Goal: Task Accomplishment & Management: Manage account settings

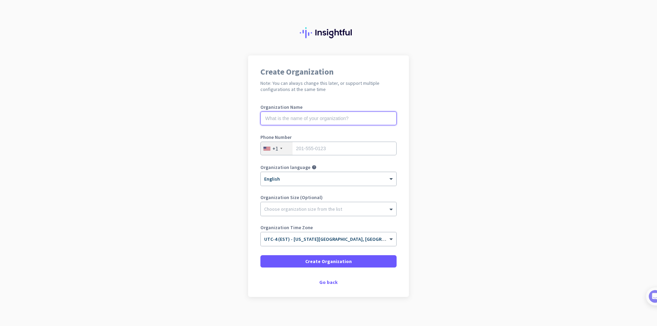
click at [280, 116] on input "text" at bounding box center [328, 119] width 136 height 14
type input "Revcord"
click at [306, 150] on input "tel" at bounding box center [328, 149] width 136 height 14
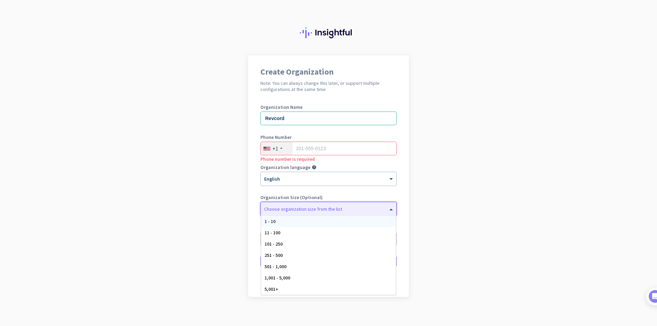
click at [354, 205] on div at bounding box center [329, 207] width 136 height 7
click at [313, 235] on div "11 - 100" at bounding box center [328, 232] width 135 height 11
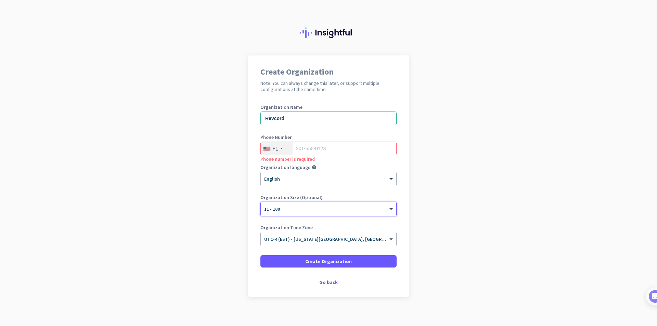
click at [313, 240] on span "UTC-4 (EST) - [US_STATE][GEOGRAPHIC_DATA], [GEOGRAPHIC_DATA], [GEOGRAPHIC_DATA]…" at bounding box center [383, 239] width 238 height 6
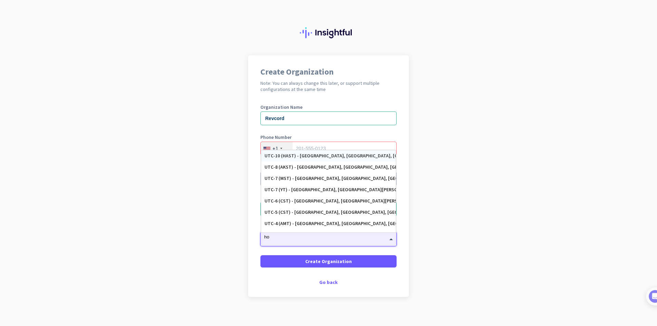
type input "h"
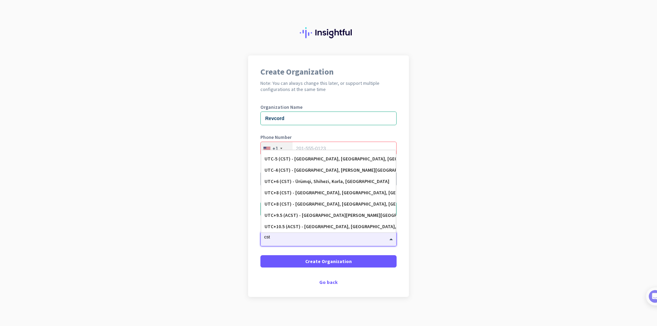
scroll to position [110, 0]
type input "c"
type input "hou"
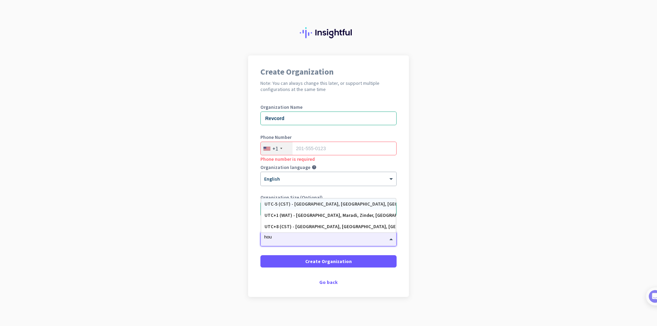
scroll to position [0, 0]
click at [323, 203] on div "UTC-5 (CST) - [GEOGRAPHIC_DATA], [GEOGRAPHIC_DATA], [GEOGRAPHIC_DATA], [GEOGRAP…" at bounding box center [329, 204] width 128 height 6
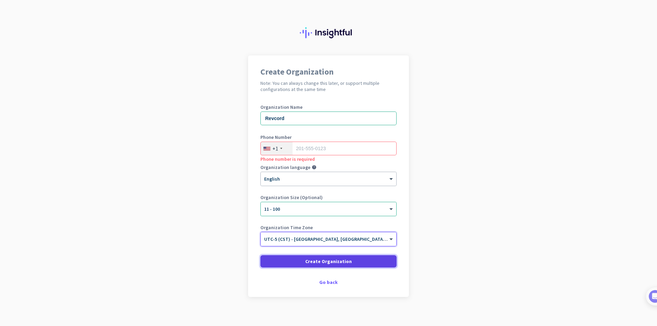
click at [367, 263] on span at bounding box center [328, 261] width 136 height 16
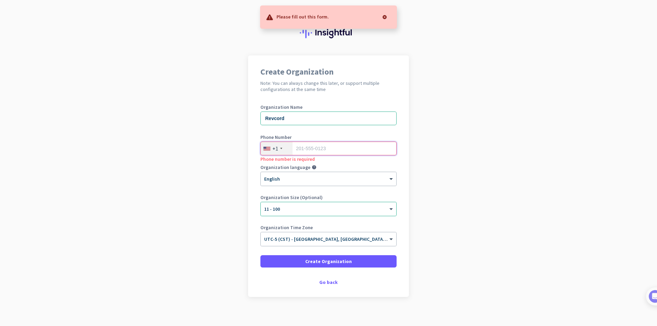
click at [311, 152] on input "tel" at bounding box center [328, 149] width 136 height 14
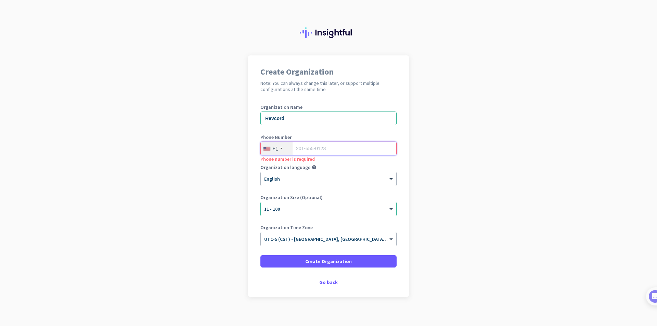
paste input "[PHONE_NUMBER]"
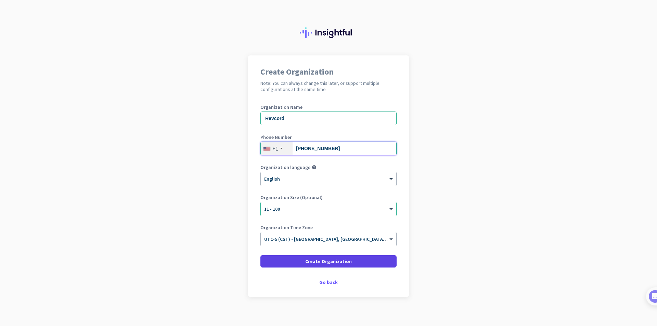
type input "[PHONE_NUMBER]"
click at [313, 262] on span "Create Organization" at bounding box center [328, 261] width 47 height 7
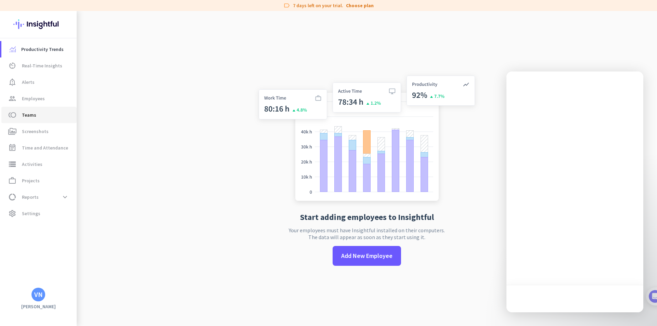
click at [28, 119] on span "Teams" at bounding box center [29, 115] width 14 height 8
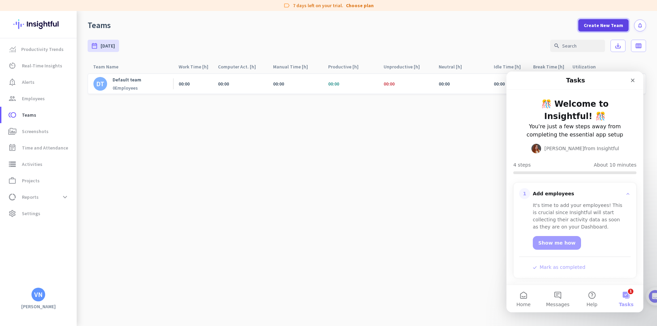
click at [602, 27] on span "Create New Team" at bounding box center [603, 25] width 39 height 7
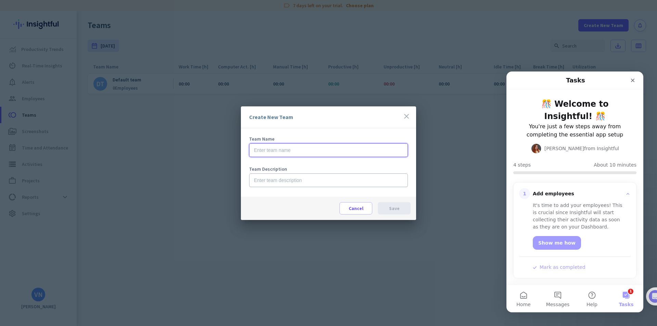
click at [283, 149] on input "text" at bounding box center [328, 150] width 159 height 14
type input "P"
type input "Team Dev"
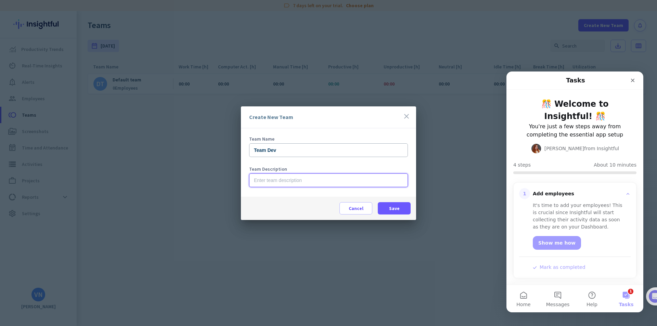
click at [289, 180] on input "text" at bounding box center [328, 181] width 159 height 14
click at [398, 209] on span "Save" at bounding box center [394, 208] width 11 height 7
type input "Evaluate Ingihtful API"
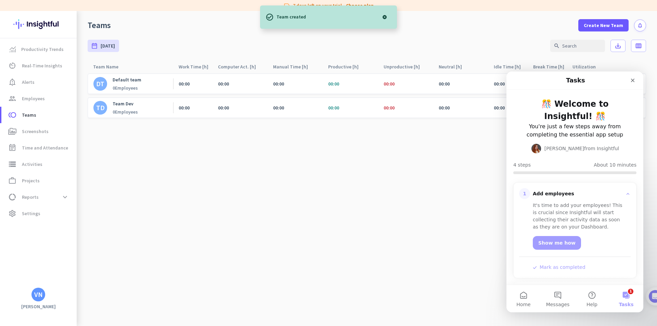
click at [128, 104] on p "Team Dev" at bounding box center [125, 104] width 25 height 6
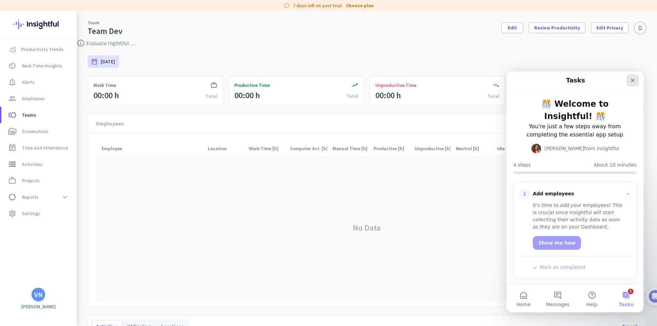
click at [630, 80] on icon "Close" at bounding box center [632, 80] width 5 height 5
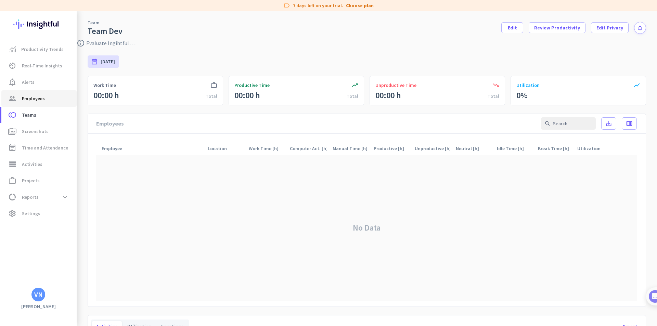
click at [37, 97] on span "Employees" at bounding box center [33, 98] width 23 height 8
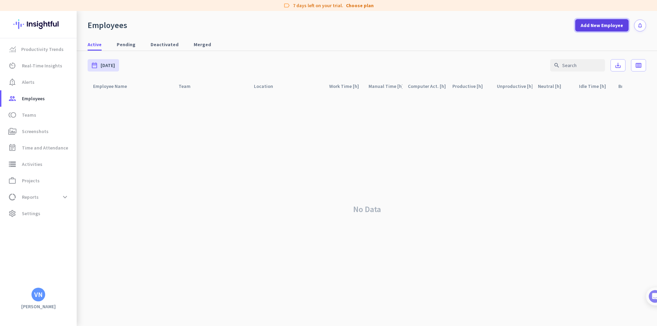
click at [600, 28] on span "Add New Employee" at bounding box center [602, 25] width 42 height 7
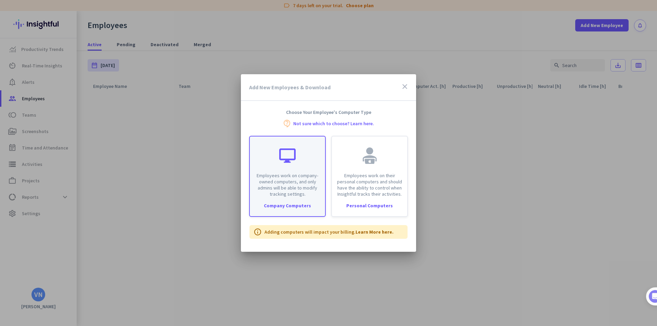
click at [304, 189] on p "Employees work on company-owned computers, and only admins will be able to modi…" at bounding box center [287, 185] width 67 height 25
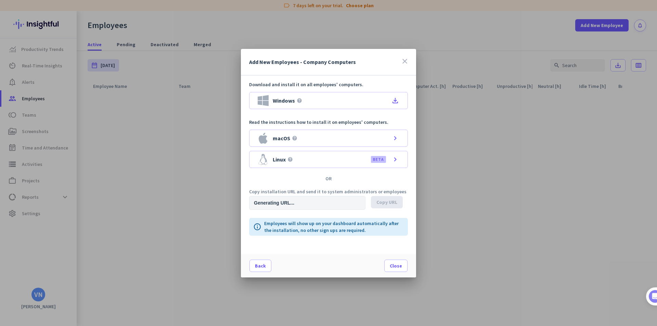
type input "[URL][DOMAIN_NAME]"
click at [306, 102] on div "Windows help file_download" at bounding box center [328, 100] width 159 height 17
click at [387, 202] on span "Copy URL" at bounding box center [387, 202] width 21 height 7
click at [408, 60] on icon "close" at bounding box center [405, 61] width 8 height 8
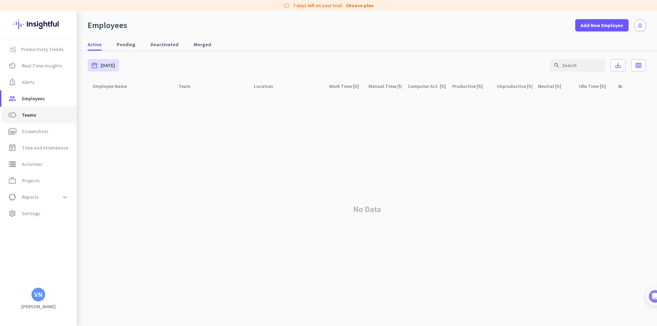
click at [30, 118] on span "Teams" at bounding box center [29, 115] width 14 height 8
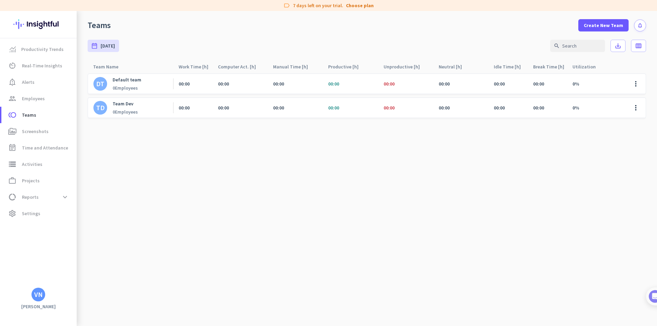
click at [125, 103] on p "Team Dev" at bounding box center [125, 104] width 25 height 6
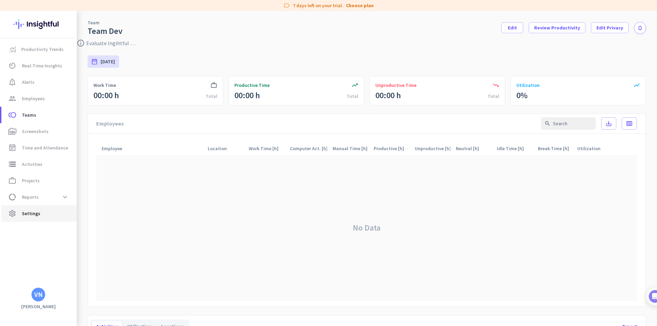
click at [35, 211] on span "Settings" at bounding box center [31, 213] width 18 height 8
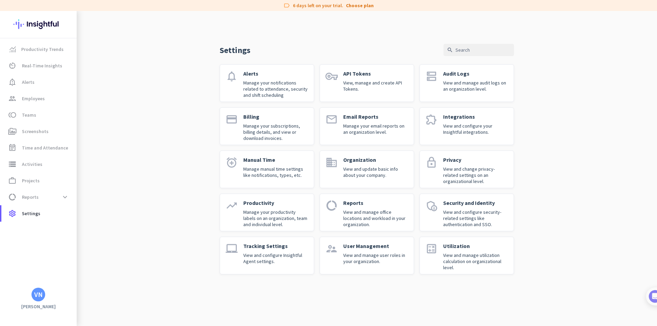
click at [368, 250] on div "User Management View and manage user roles in your organization." at bounding box center [375, 256] width 65 height 26
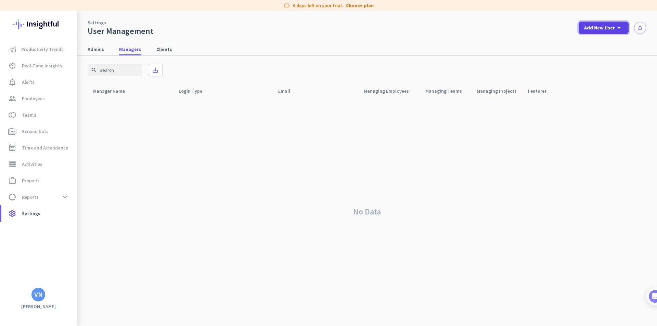
click at [603, 29] on span "Add New User" at bounding box center [599, 27] width 31 height 7
drag, startPoint x: 603, startPoint y: 41, endPoint x: 629, endPoint y: 52, distance: 28.5
click at [607, 42] on div "Admin" at bounding box center [603, 42] width 15 height 7
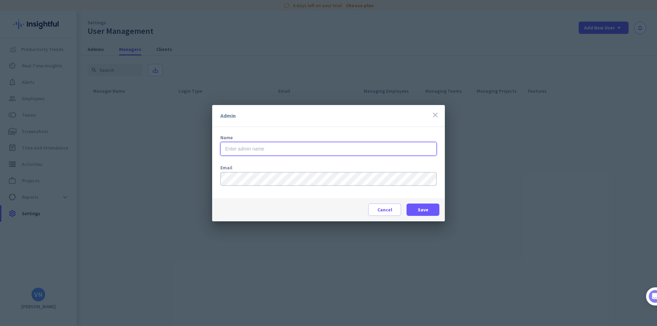
click at [259, 145] on input "text" at bounding box center [328, 149] width 216 height 14
type input "[PERSON_NAME]"
click at [424, 209] on span "Save" at bounding box center [423, 209] width 11 height 7
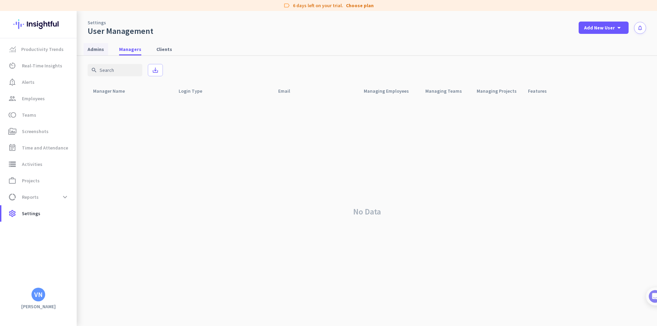
click at [97, 52] on span "Admins" at bounding box center [96, 49] width 16 height 7
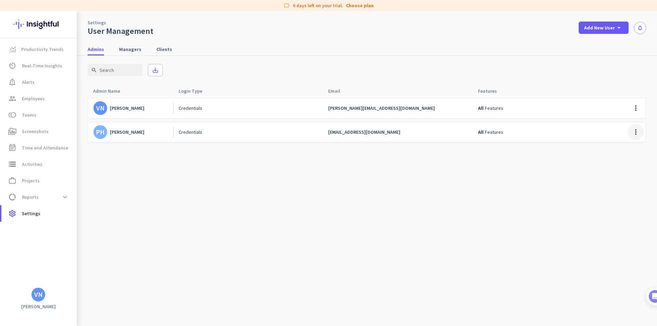
click at [634, 131] on span at bounding box center [636, 132] width 16 height 16
click at [284, 203] on div at bounding box center [328, 163] width 657 height 326
click at [250, 180] on cdk-virtual-scroll-viewport "VN [PERSON_NAME] Credentials [PERSON_NAME][SECURITY_DATA][DOMAIN_NAME] All Feat…" at bounding box center [367, 212] width 559 height 229
